Goal: Transaction & Acquisition: Purchase product/service

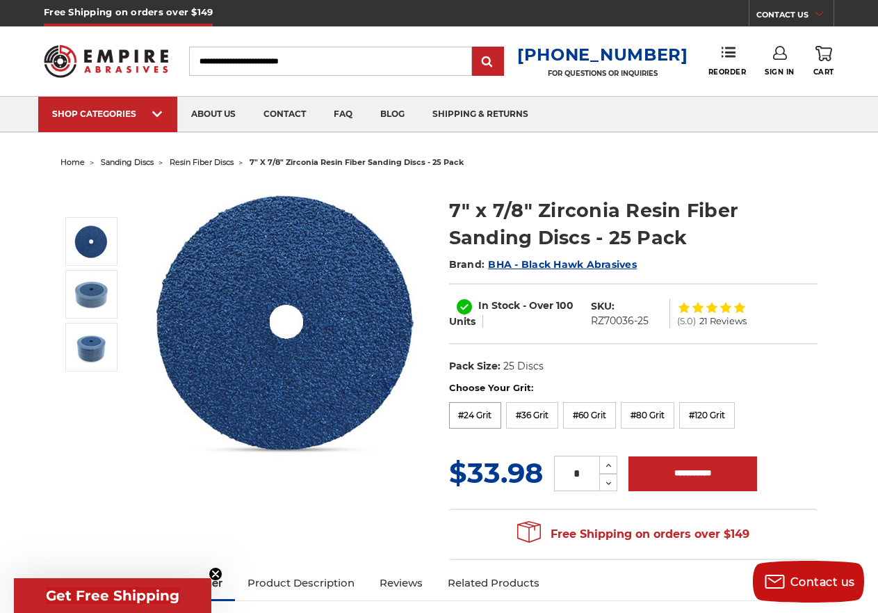
click at [472, 413] on label "#24 Grit" at bounding box center [475, 415] width 53 height 26
click at [532, 418] on label "#36 Grit" at bounding box center [532, 415] width 52 height 26
click at [705, 478] on input "**********" at bounding box center [693, 473] width 129 height 35
type input "**********"
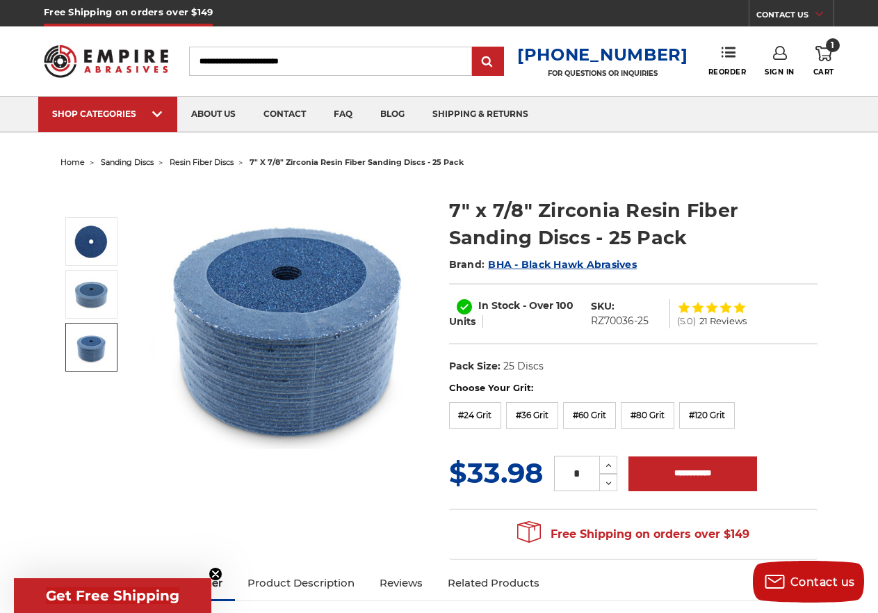
click at [94, 343] on img at bounding box center [91, 347] width 35 height 35
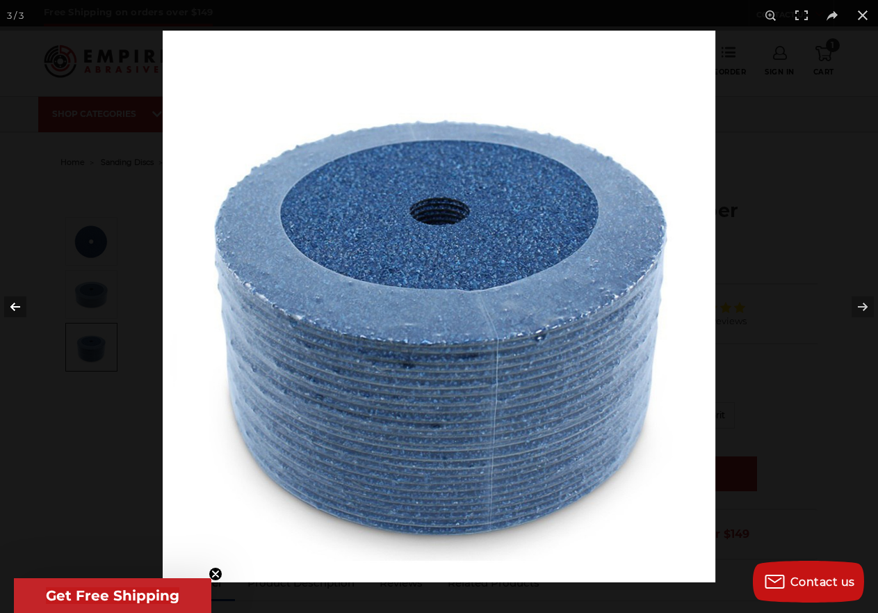
click at [17, 309] on button at bounding box center [24, 307] width 49 height 70
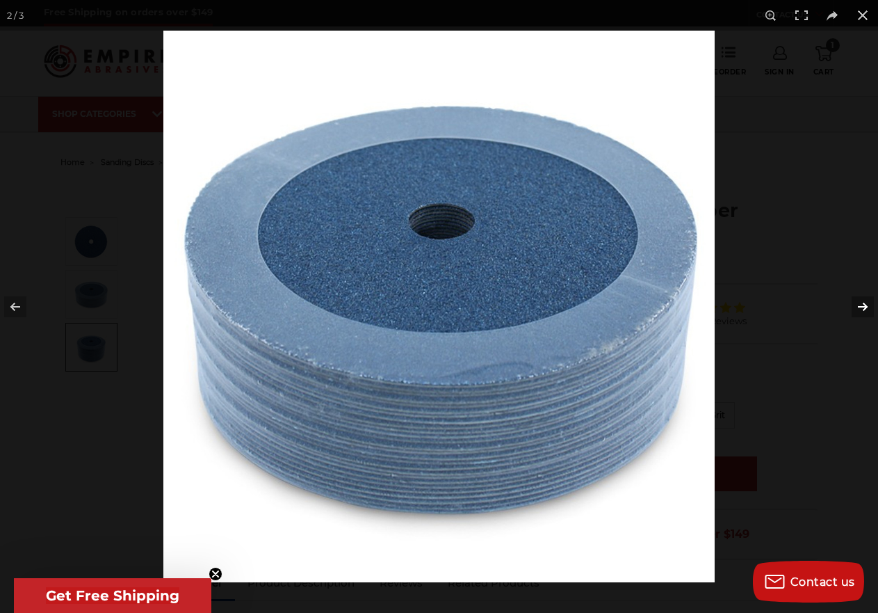
click at [855, 305] on button at bounding box center [854, 307] width 49 height 70
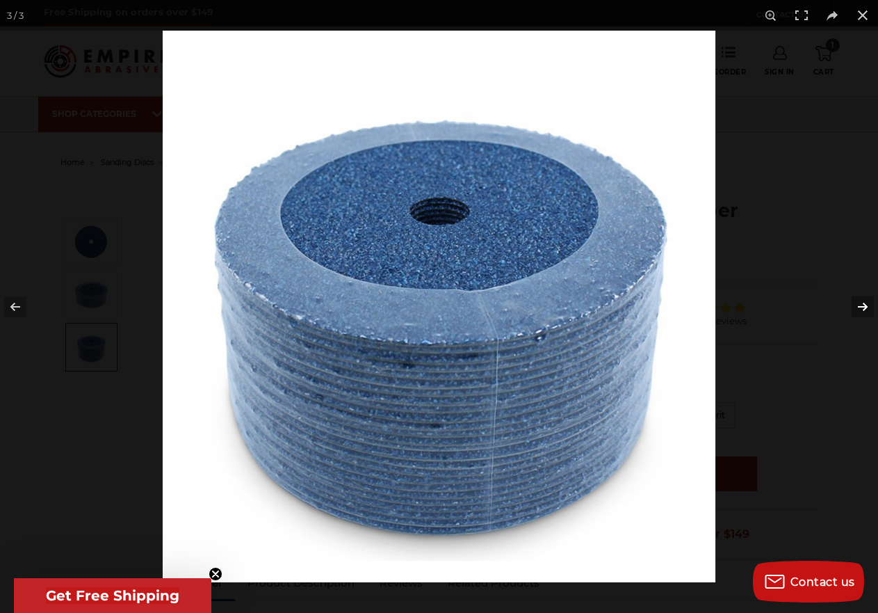
click at [855, 305] on button at bounding box center [854, 307] width 49 height 70
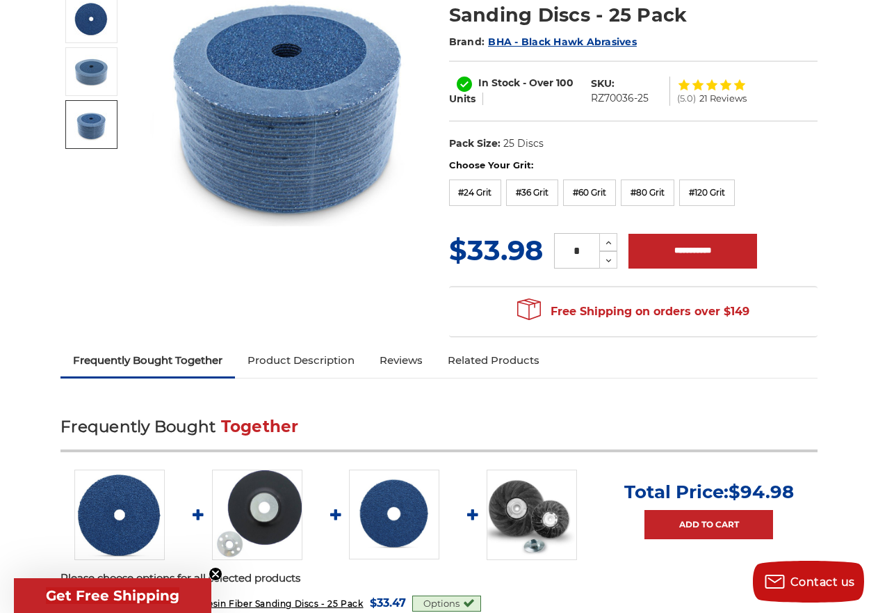
scroll to position [204, 0]
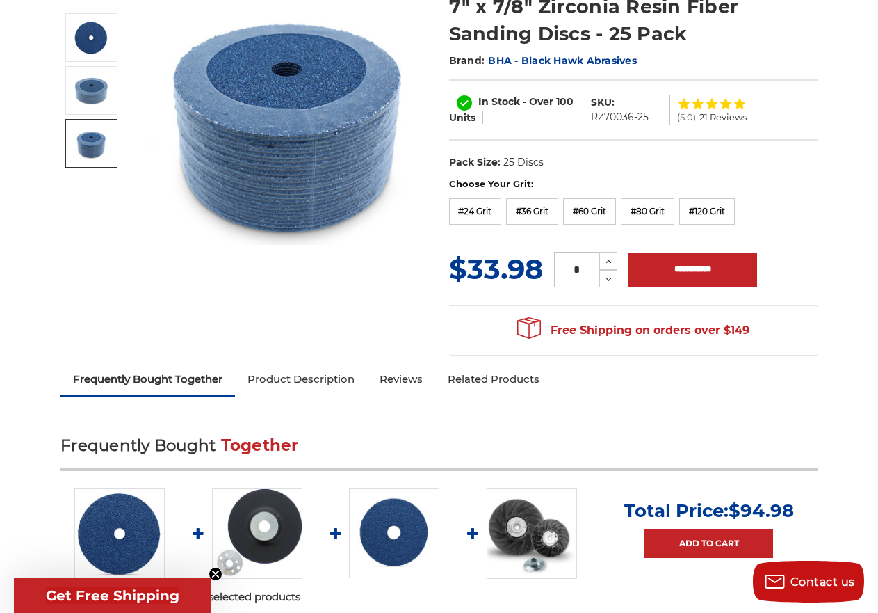
click at [715, 118] on span "21 Reviews" at bounding box center [723, 117] width 47 height 9
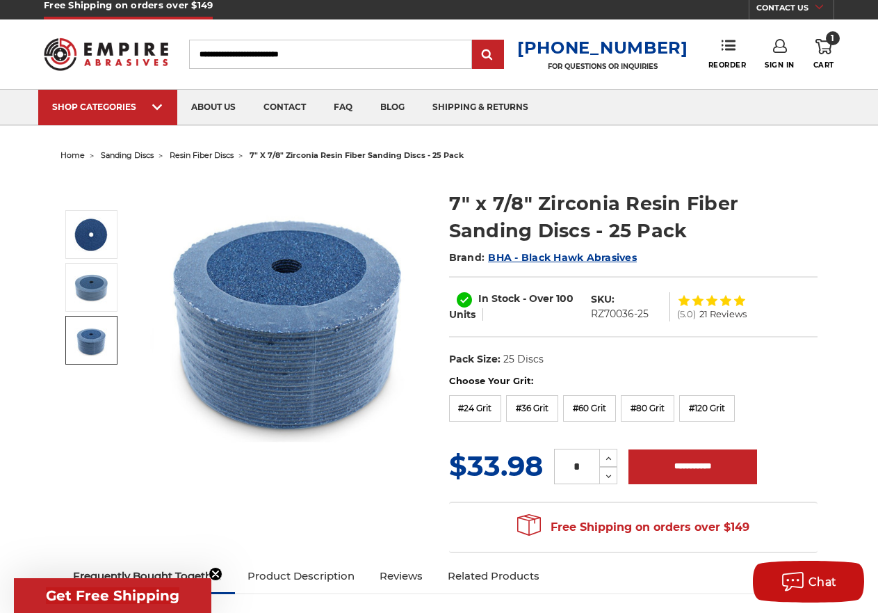
scroll to position [0, 0]
